Goal: Information Seeking & Learning: Check status

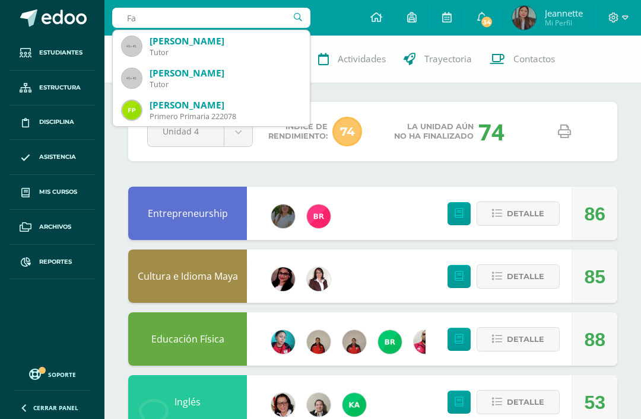
type input "F"
type input "Fatima gil"
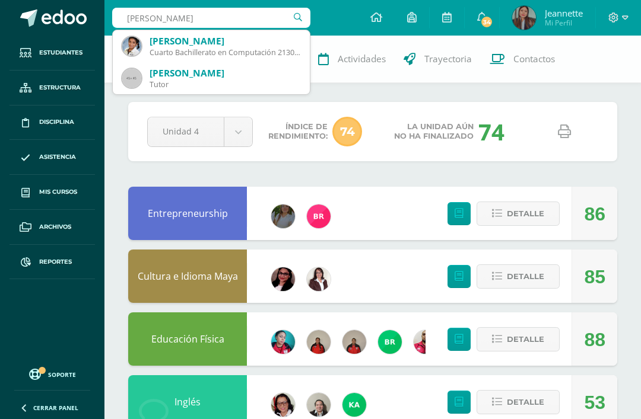
click at [266, 44] on div "Fátima María Gil Dueñas" at bounding box center [224, 41] width 151 height 12
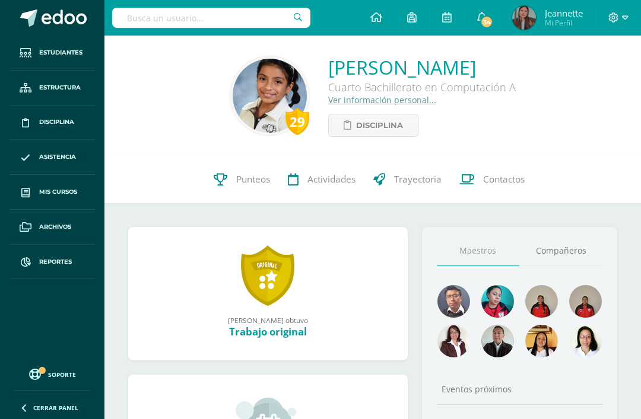
click at [504, 179] on span "Contactos" at bounding box center [504, 179] width 42 height 12
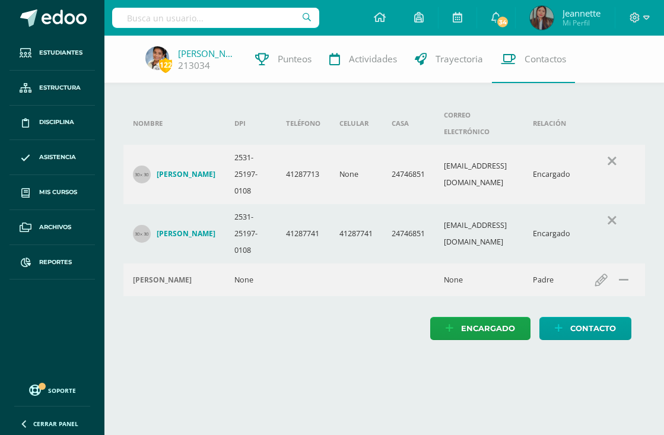
click at [288, 62] on span "Punteos" at bounding box center [295, 59] width 34 height 12
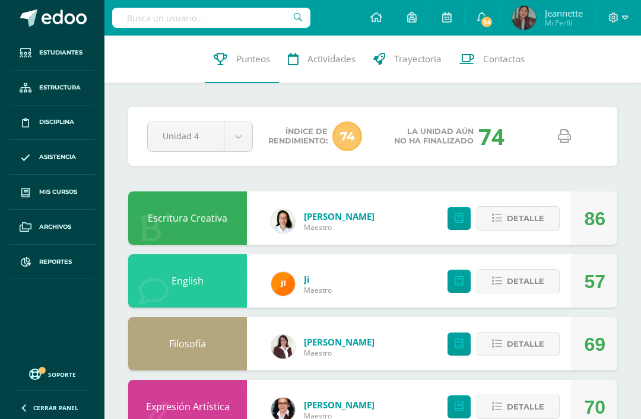
click at [553, 138] on link at bounding box center [564, 137] width 30 height 30
click at [214, 17] on input "text" at bounding box center [211, 18] width 198 height 20
type input "Fernanda diaz"
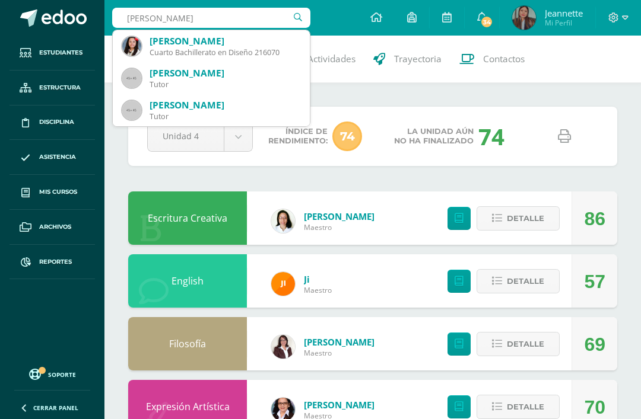
click at [227, 53] on div "Cuarto Bachillerato en Diseño 216070" at bounding box center [224, 52] width 151 height 10
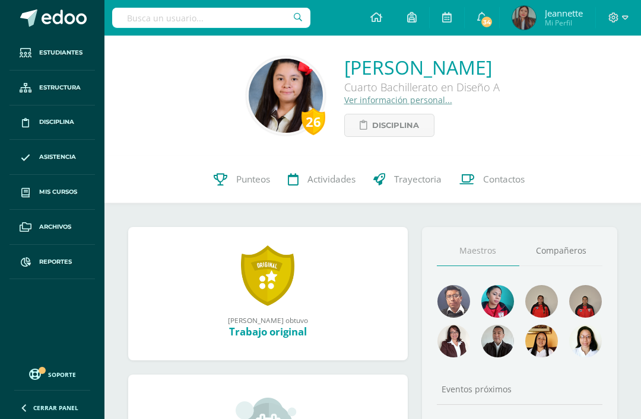
click at [258, 178] on span "Punteos" at bounding box center [253, 179] width 34 height 12
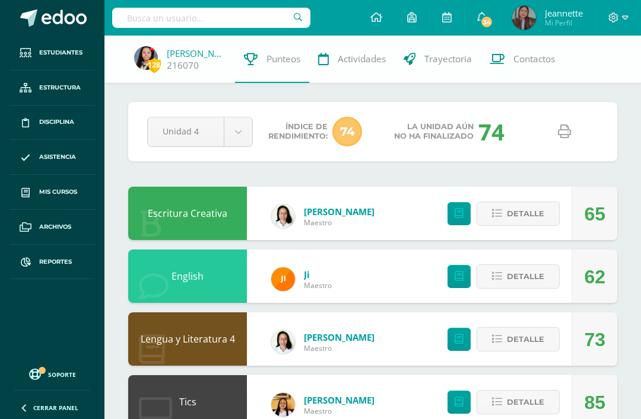
click at [552, 130] on link at bounding box center [564, 132] width 30 height 30
click at [190, 53] on link "[PERSON_NAME]" at bounding box center [196, 53] width 59 height 12
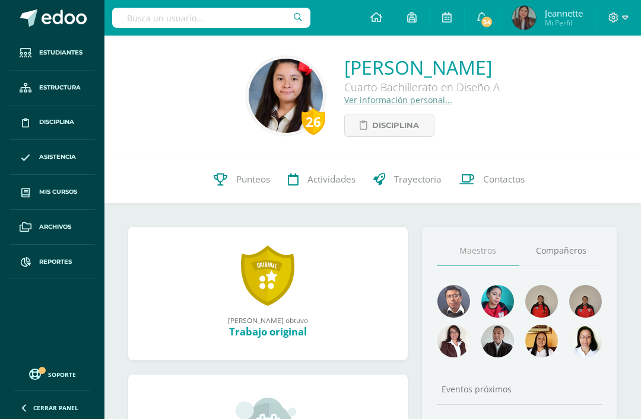
click at [496, 184] on span "Contactos" at bounding box center [504, 179] width 42 height 12
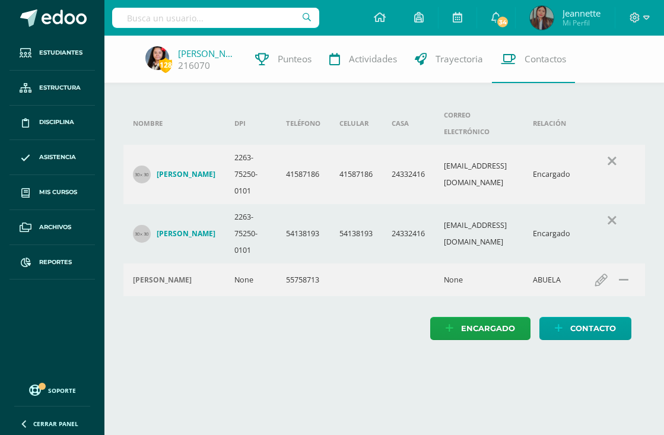
click at [148, 17] on input "text" at bounding box center [215, 18] width 207 height 20
type input "Lizbeth de leon"
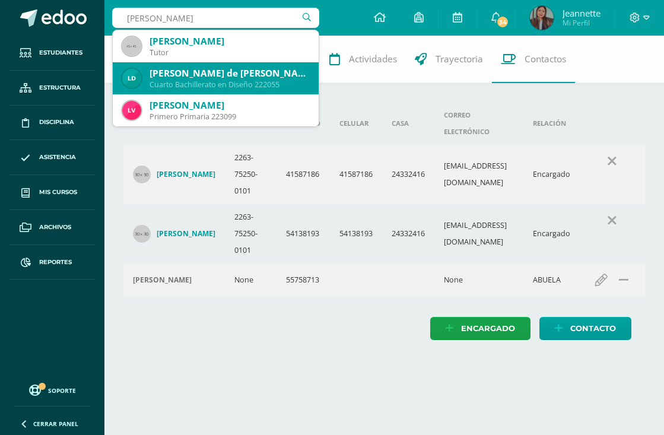
click at [167, 75] on div "Lisbeth del Rosario de León Davila" at bounding box center [229, 73] width 160 height 12
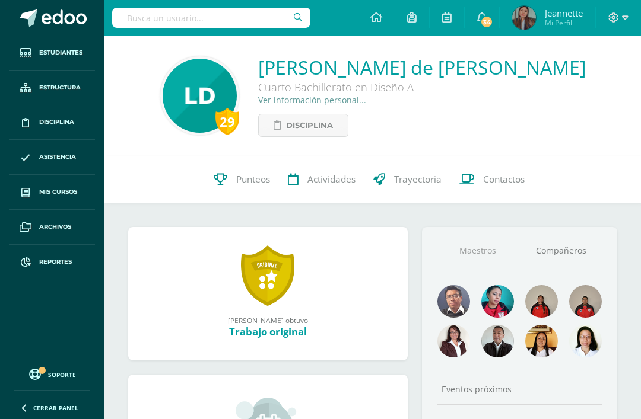
click at [507, 178] on span "Contactos" at bounding box center [504, 179] width 42 height 12
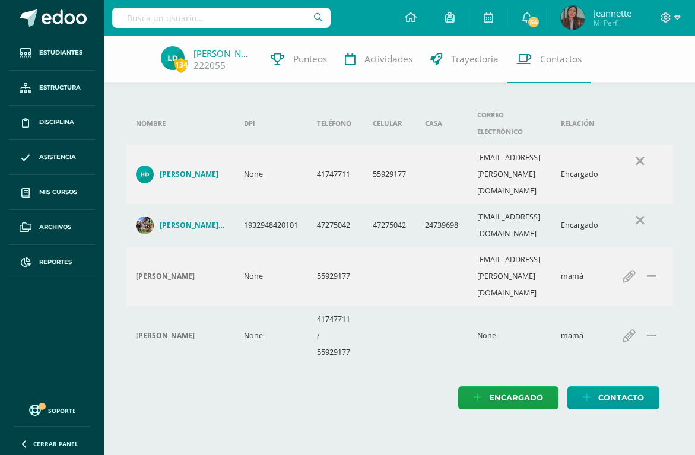
click at [164, 9] on input "text" at bounding box center [221, 18] width 218 height 20
type input "Emma sosa"
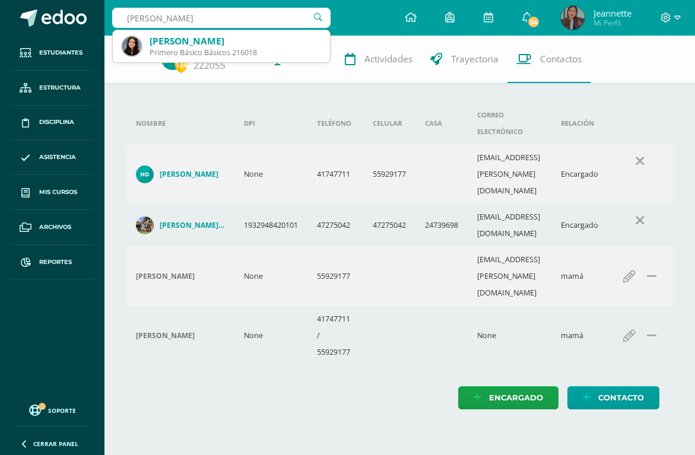
click at [255, 56] on div "Primero Básico Básicos 216018" at bounding box center [234, 52] width 171 height 10
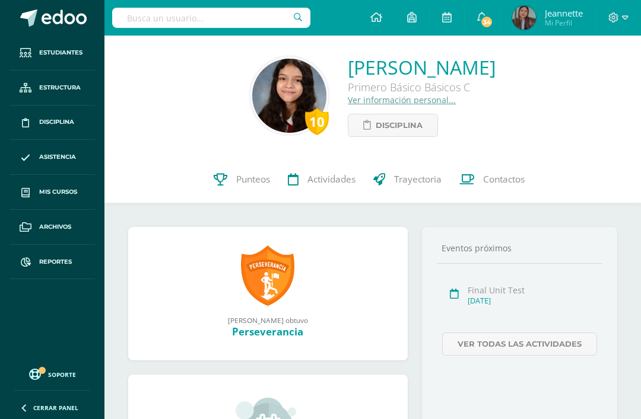
click at [257, 186] on span "Punteos" at bounding box center [253, 179] width 34 height 12
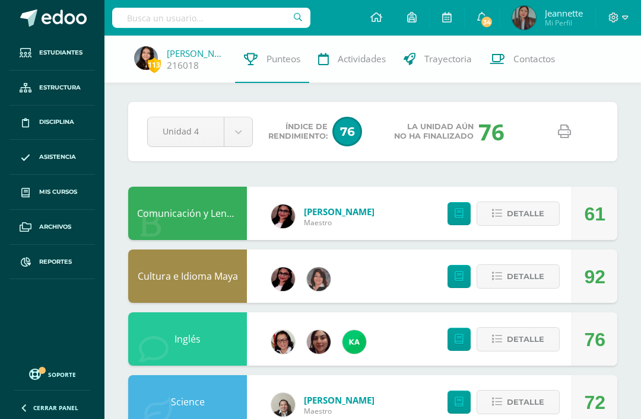
click at [549, 120] on link at bounding box center [564, 132] width 30 height 30
